Goal: Task Accomplishment & Management: Manage account settings

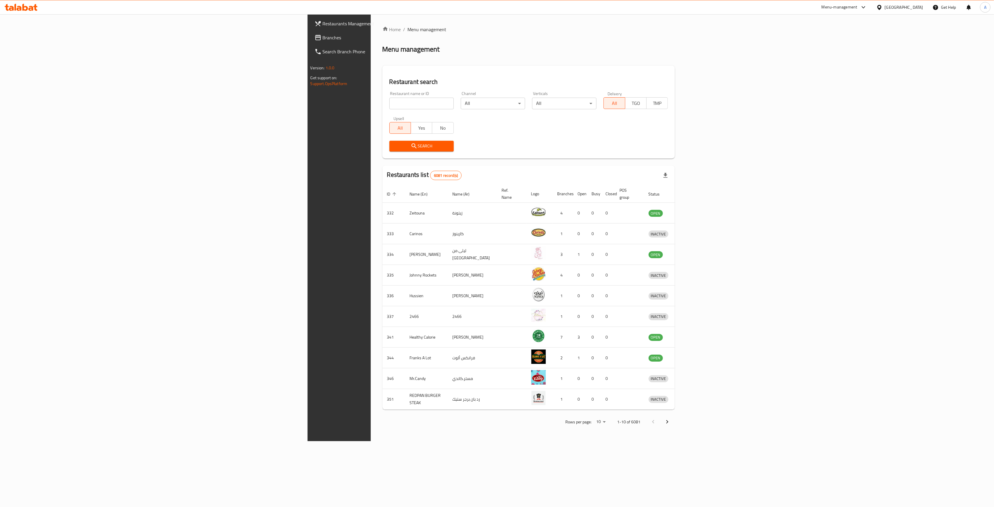
click at [390, 102] on input "search" at bounding box center [422, 104] width 64 height 12
type input "coffee garden"
click button "Search" at bounding box center [422, 146] width 64 height 11
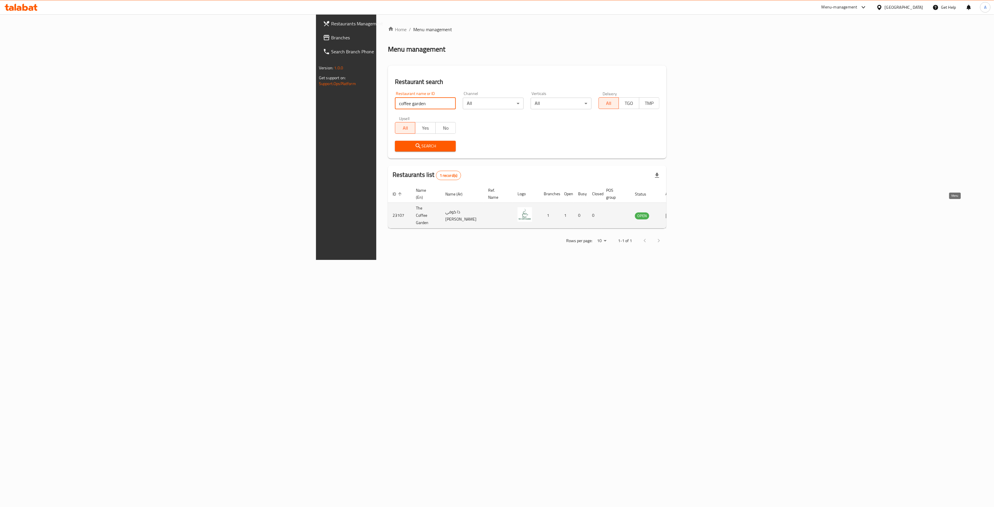
click at [677, 212] on link "enhanced table" at bounding box center [671, 215] width 11 height 7
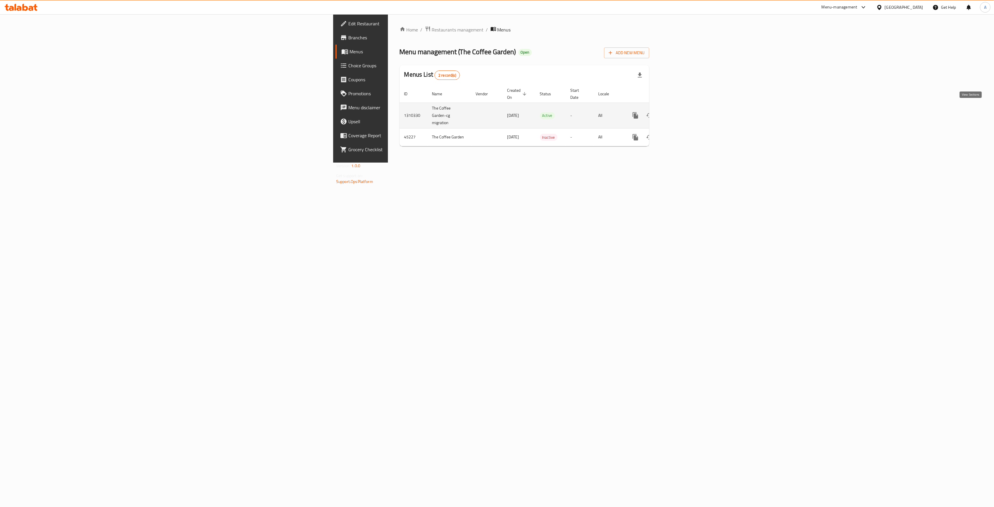
click at [680, 113] on icon "enhanced table" at bounding box center [677, 115] width 5 height 5
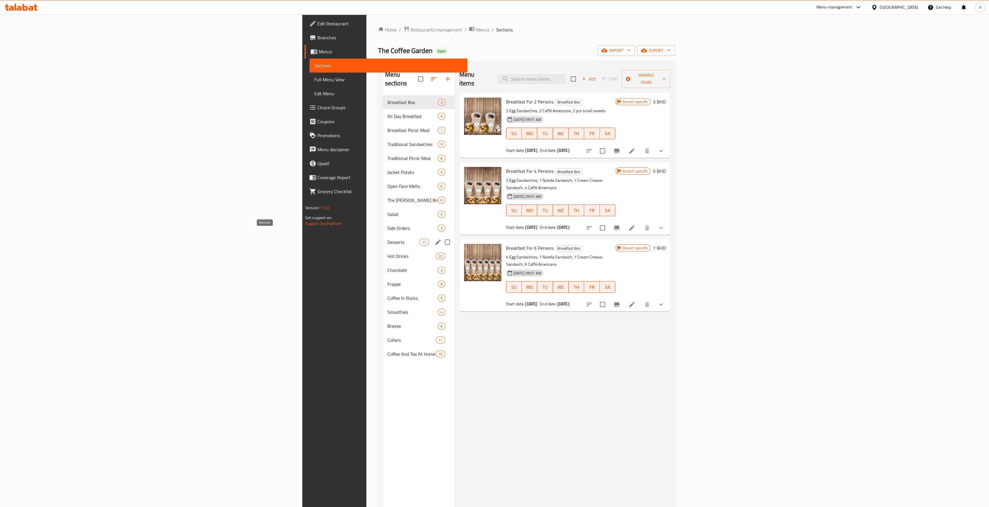
click at [387, 239] on span "Desserts" at bounding box center [403, 242] width 32 height 7
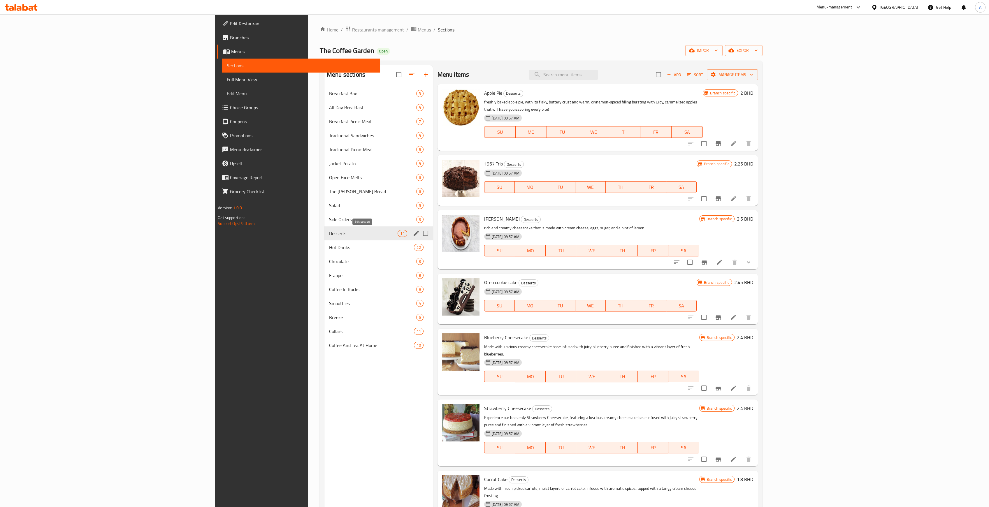
click at [413, 235] on icon "edit" at bounding box center [415, 233] width 5 height 5
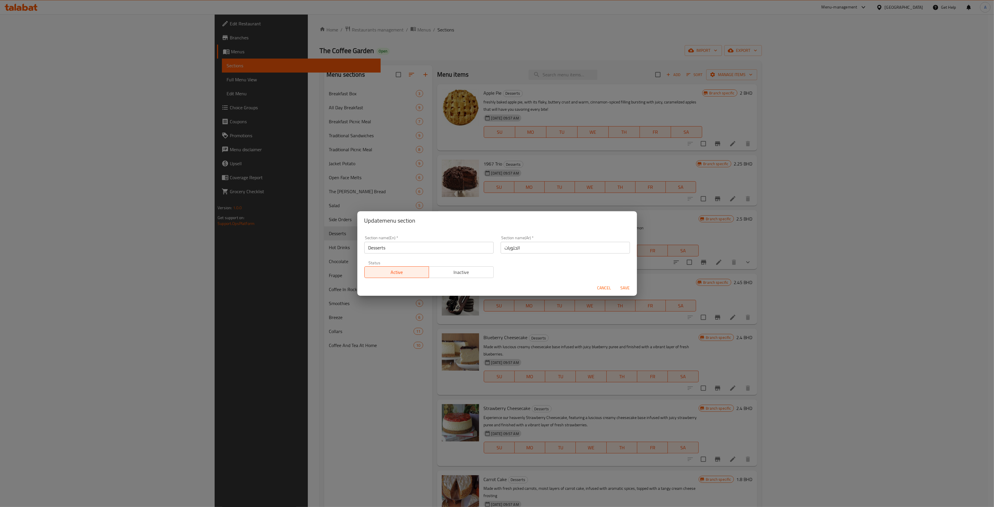
click at [607, 290] on span "Cancel" at bounding box center [605, 287] width 14 height 7
